Goal: Information Seeking & Learning: Find specific fact

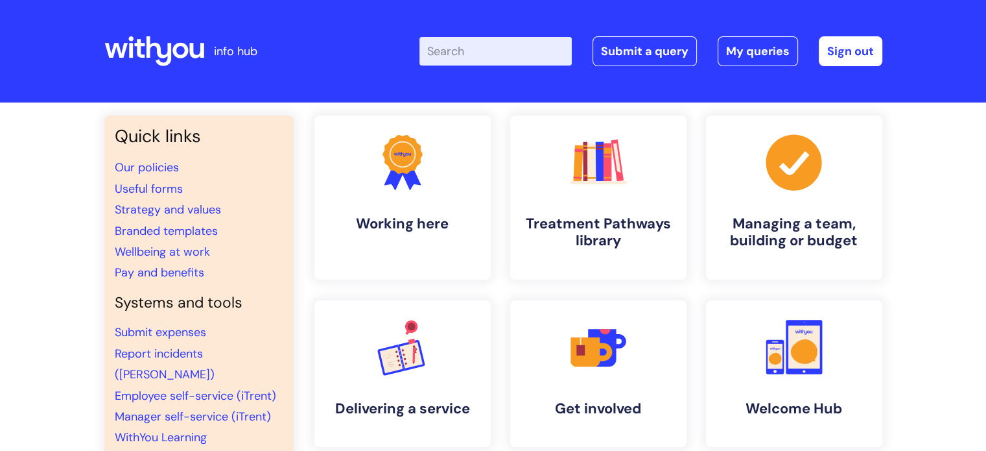
click at [501, 47] on input "Enter your search term here..." at bounding box center [495, 51] width 152 height 29
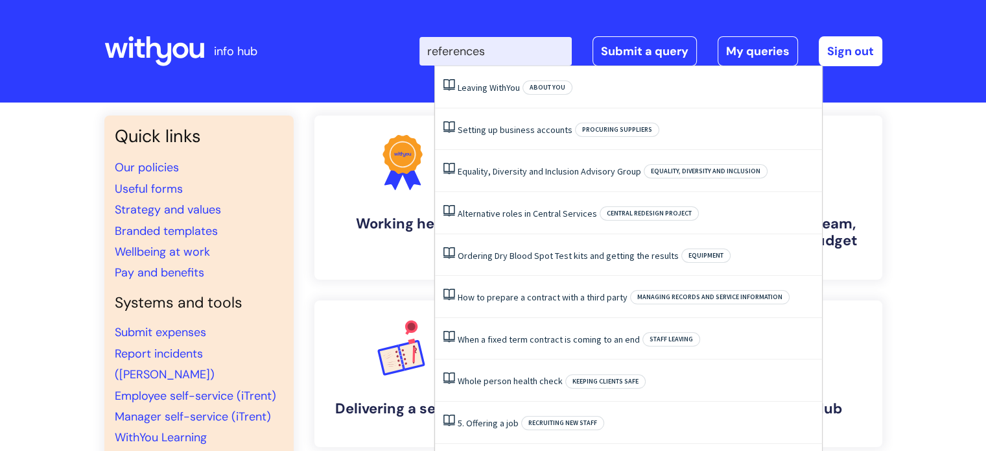
type input "references"
click button "Search" at bounding box center [0, 0] width 0 height 0
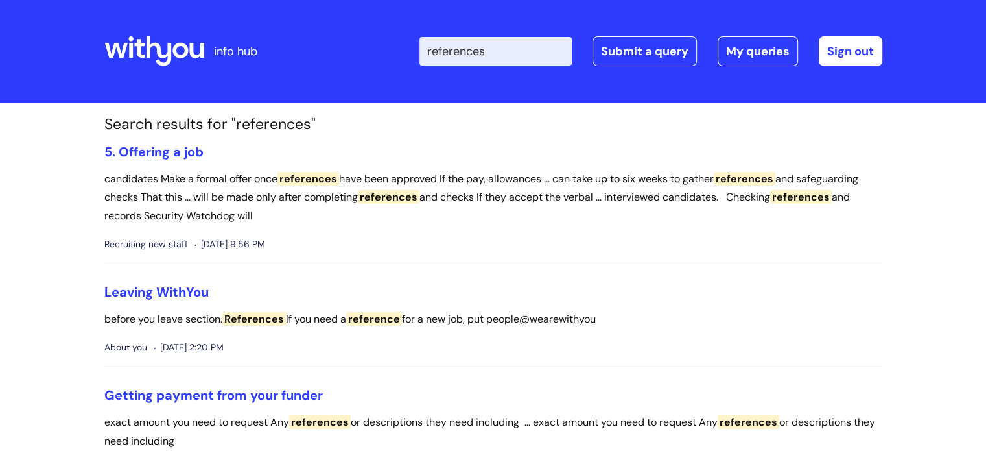
click at [506, 60] on input "references" at bounding box center [495, 51] width 152 height 29
click at [169, 289] on link "Leaving WithYou" at bounding box center [156, 291] width 104 height 17
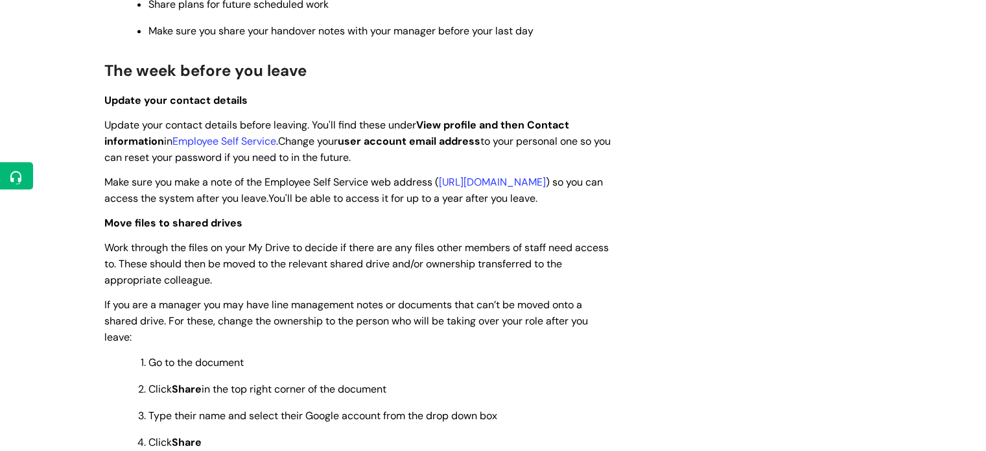
scroll to position [1751, 0]
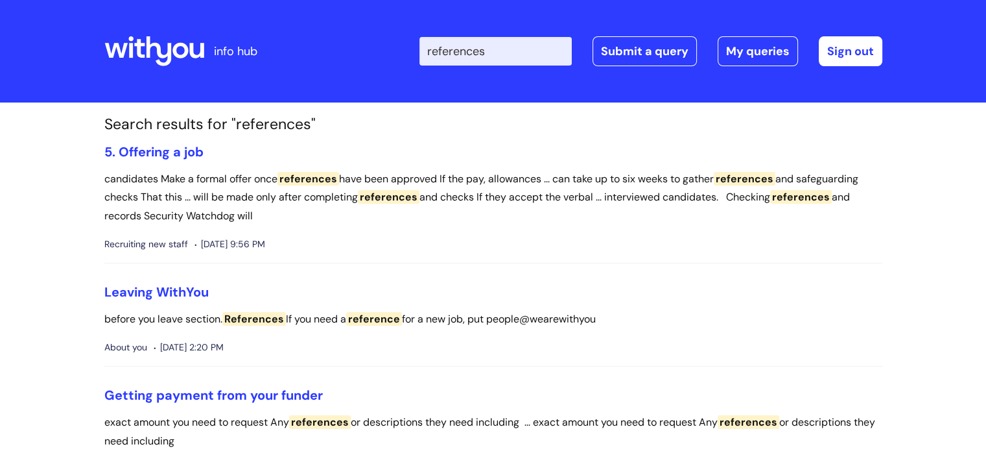
click at [619, 318] on p "before you leave section. References If you need a reference for a new job, put…" at bounding box center [493, 319] width 778 height 19
